Goal: Information Seeking & Learning: Learn about a topic

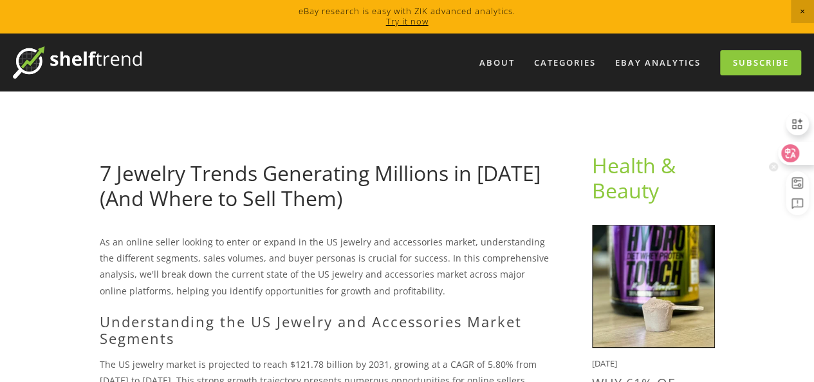
click at [797, 151] on icon at bounding box center [790, 153] width 18 height 18
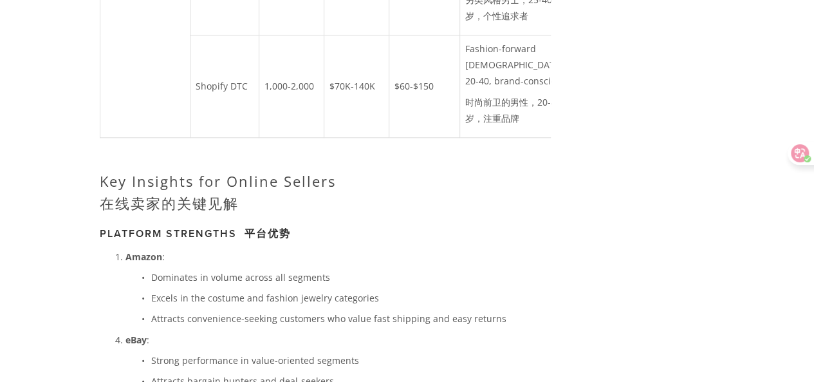
scroll to position [3024, 0]
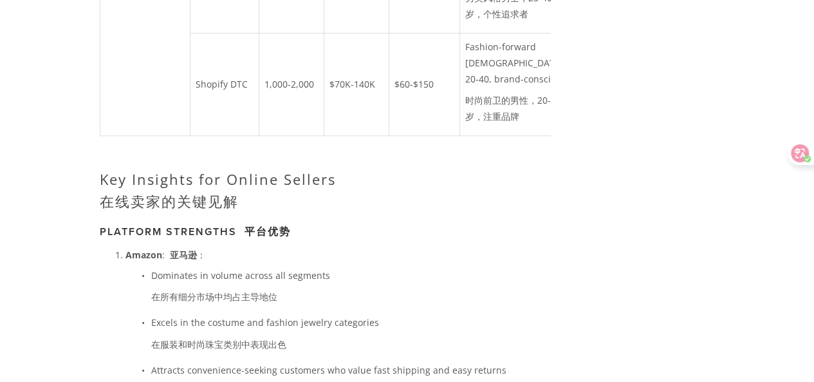
drag, startPoint x: 160, startPoint y: 204, endPoint x: 184, endPoint y: 202, distance: 23.9
drag, startPoint x: 162, startPoint y: 200, endPoint x: 165, endPoint y: 210, distance: 10.0
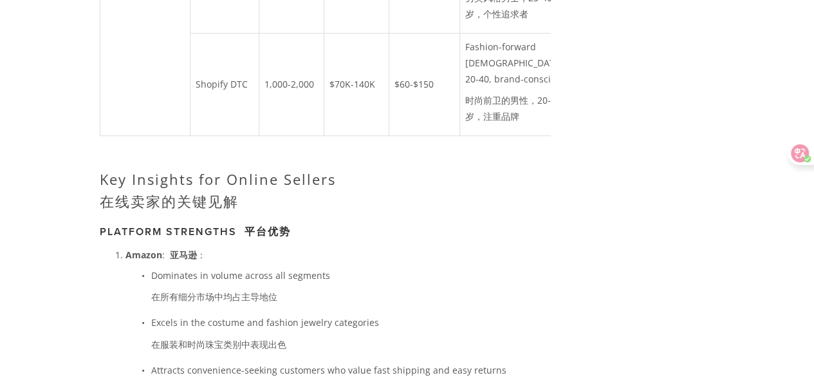
copy td "Resin Jewelry"
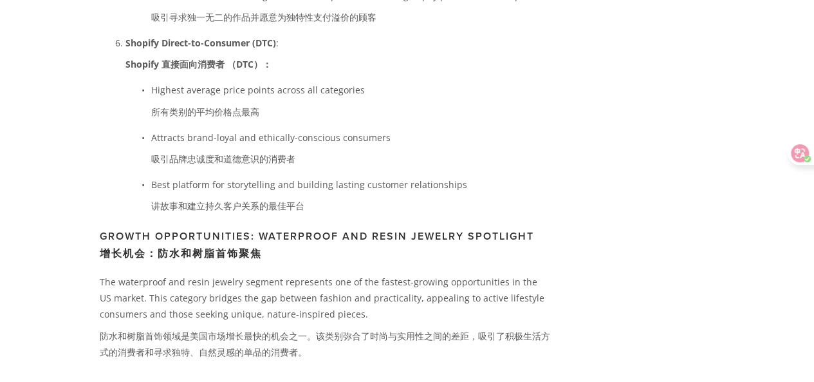
scroll to position [3703, 0]
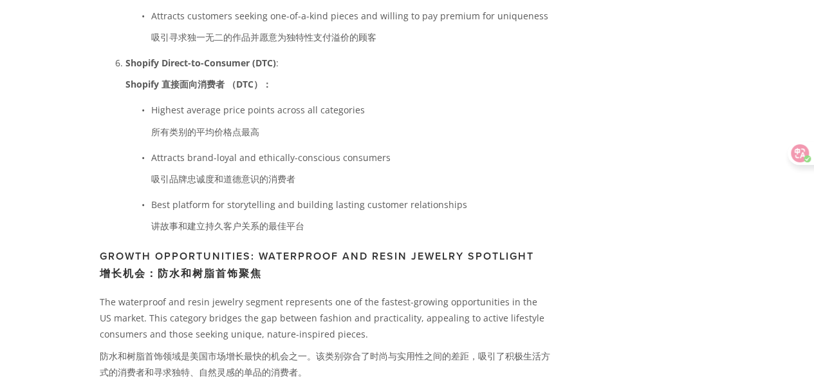
drag, startPoint x: 107, startPoint y: 38, endPoint x: 167, endPoint y: 41, distance: 59.9
copy td "Men's Jewelry"
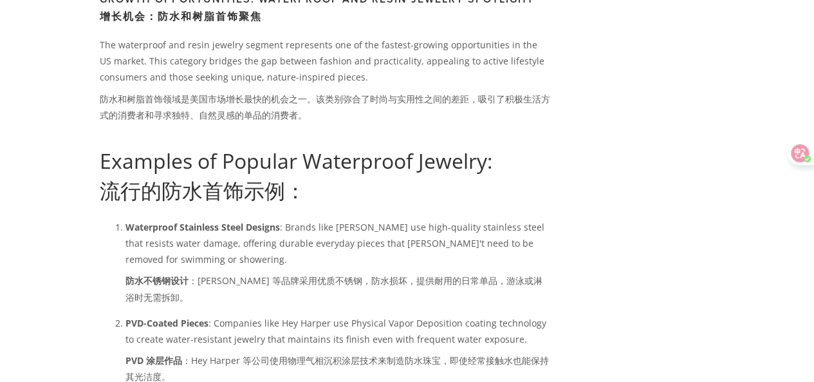
scroll to position [3960, 0]
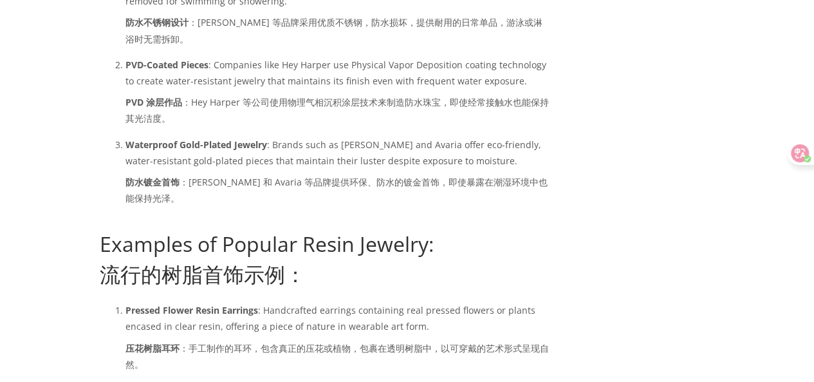
scroll to position [4282, 0]
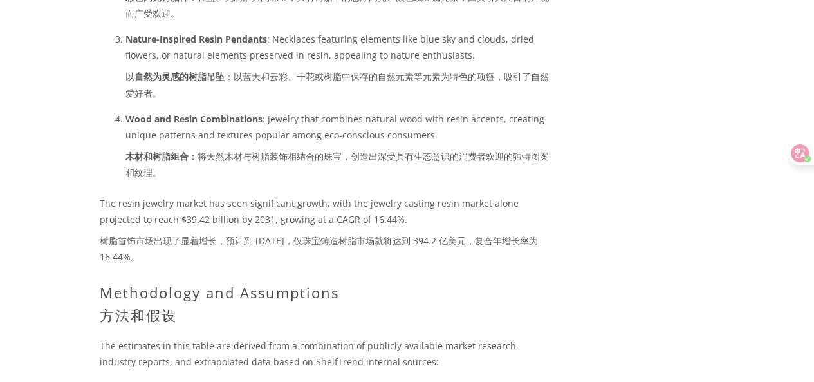
scroll to position [4668, 0]
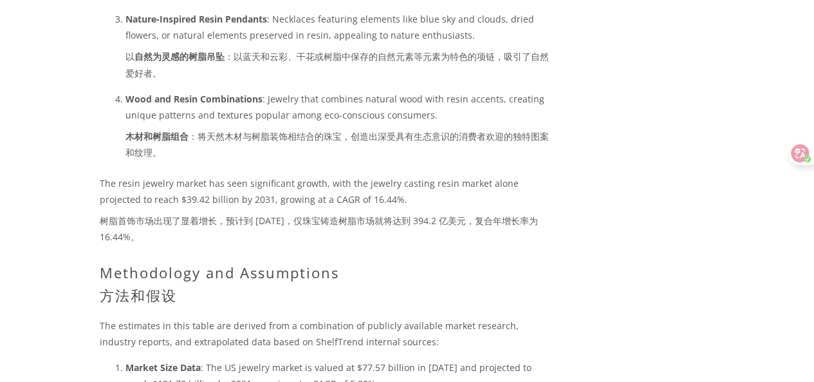
drag, startPoint x: 262, startPoint y: 124, endPoint x: 336, endPoint y: 127, distance: 73.4
copy h3 "Waterproof"
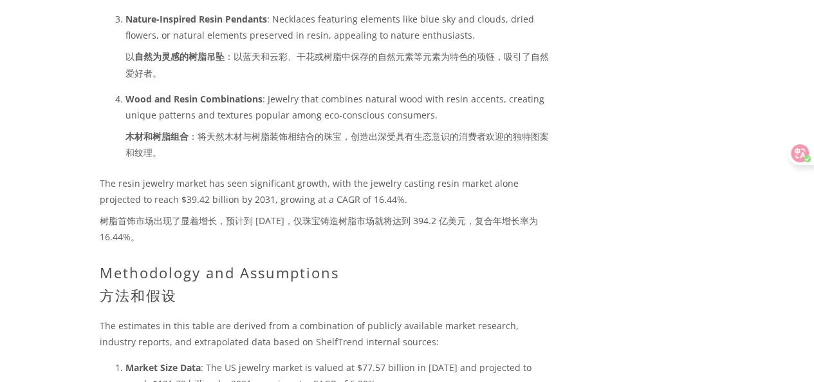
drag, startPoint x: 101, startPoint y: 227, endPoint x: 302, endPoint y: 228, distance: 201.4
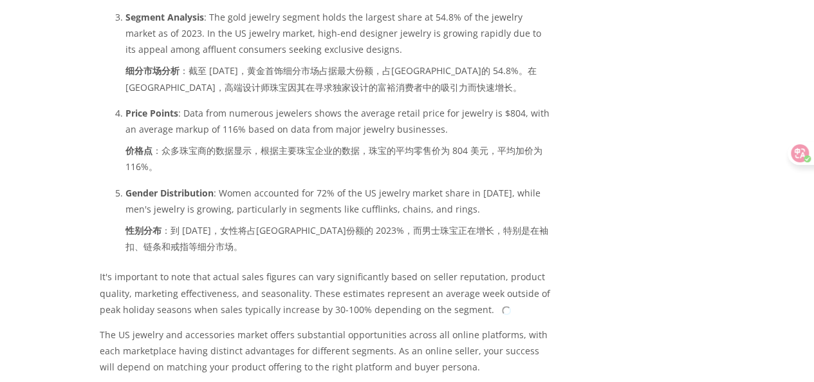
scroll to position [5264, 0]
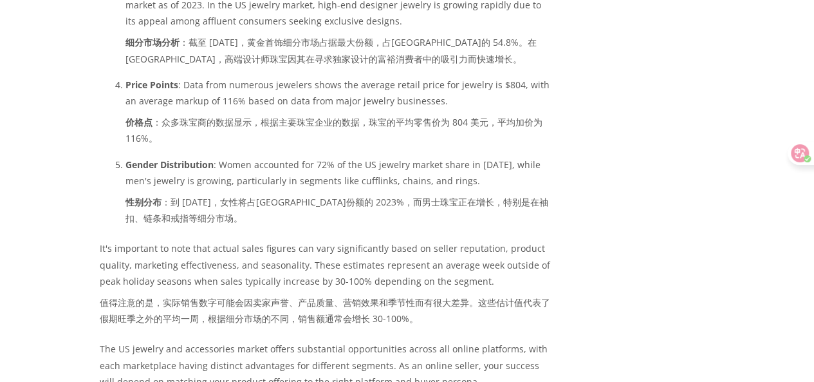
drag, startPoint x: 152, startPoint y: 137, endPoint x: 203, endPoint y: 145, distance: 51.4
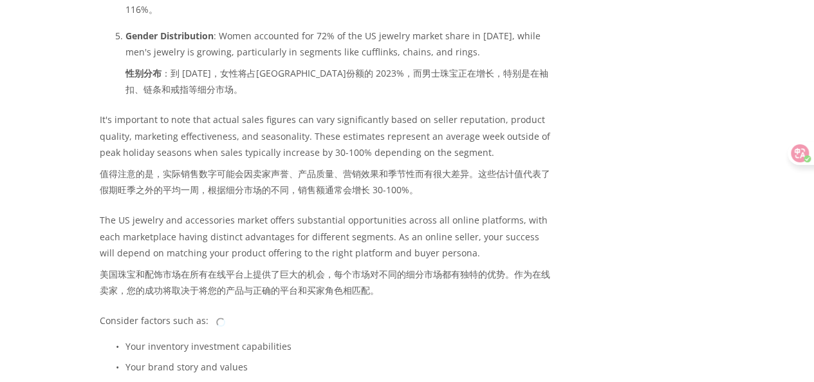
scroll to position [5457, 0]
